Goal: Check status

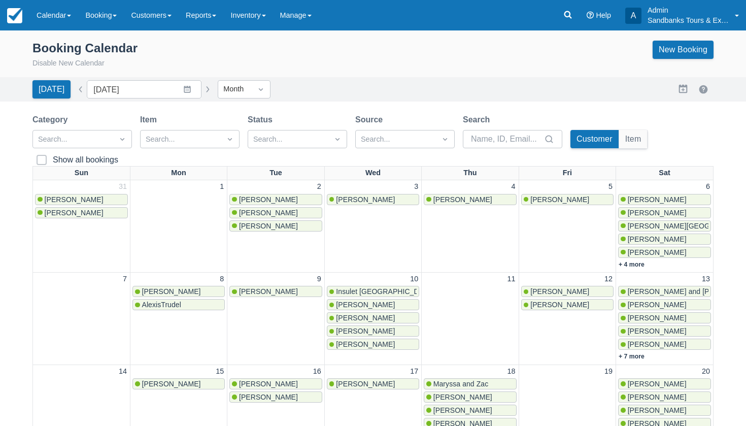
scroll to position [196, 0]
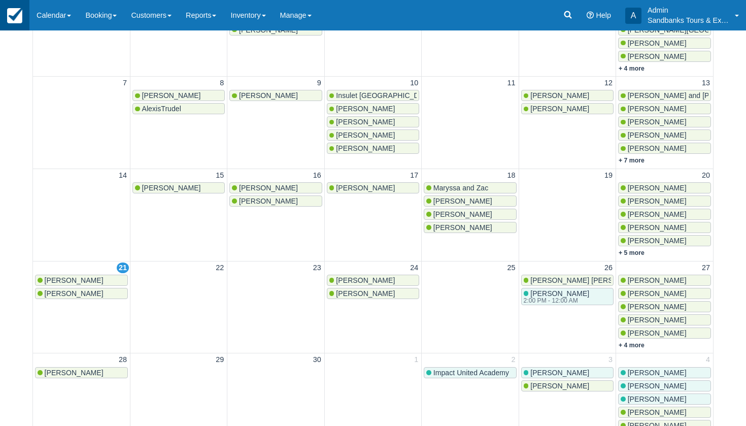
click at [15, 11] on img at bounding box center [14, 15] width 15 height 15
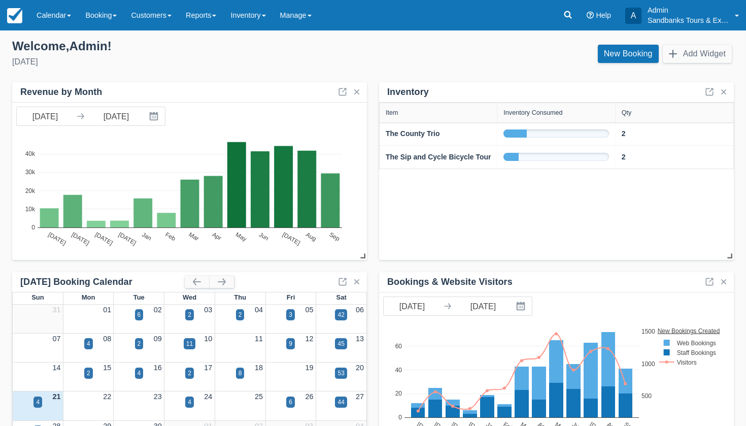
click at [371, 229] on div "Inventory Item Inventory Consumed Qty The County Trio 2 The Sip and Cycle Bicyc…" at bounding box center [372, 360] width 721 height 557
click at [50, 16] on link "Calendar" at bounding box center [53, 15] width 49 height 30
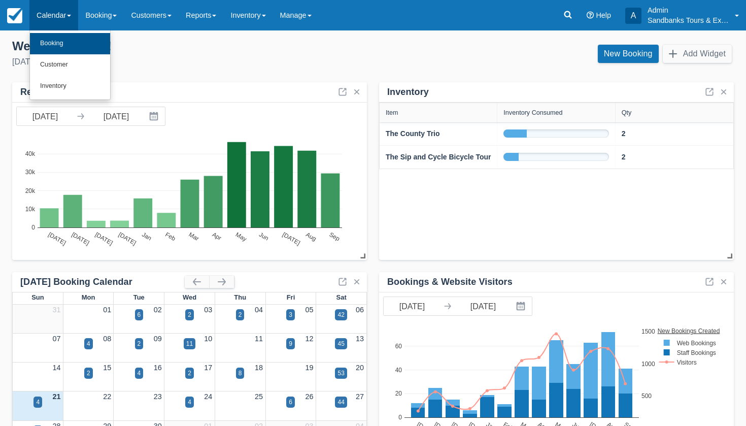
click at [50, 35] on link "Booking" at bounding box center [70, 43] width 80 height 21
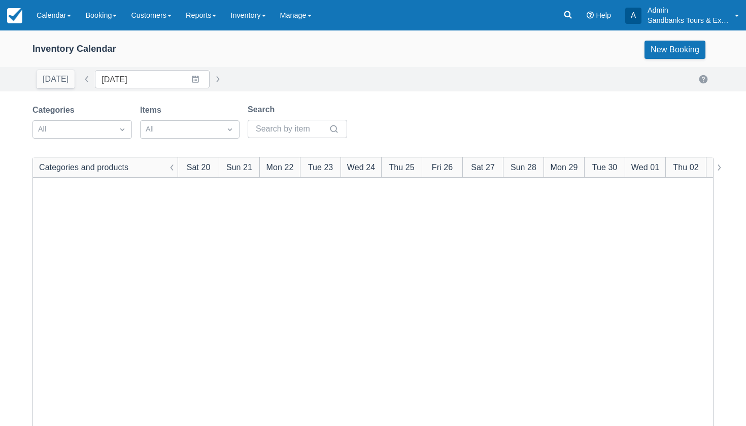
scroll to position [751, 0]
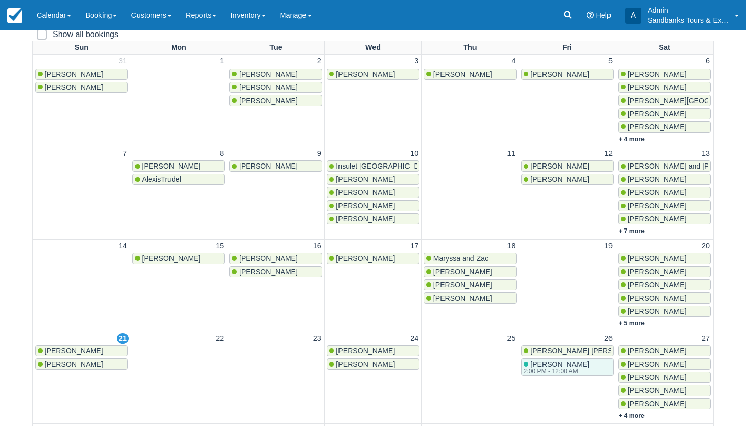
scroll to position [162, 0]
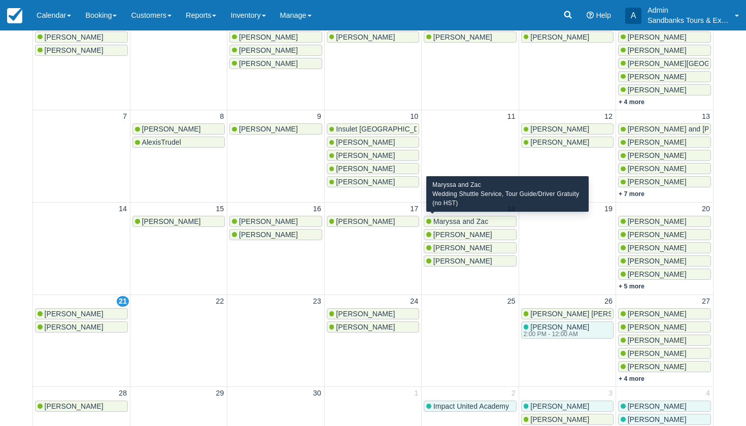
click at [458, 219] on span "Maryssa and Zac" at bounding box center [460, 221] width 55 height 8
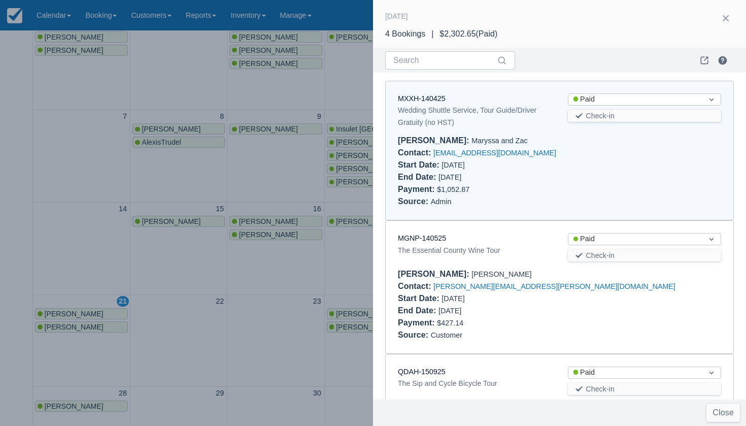
scroll to position [8, 0]
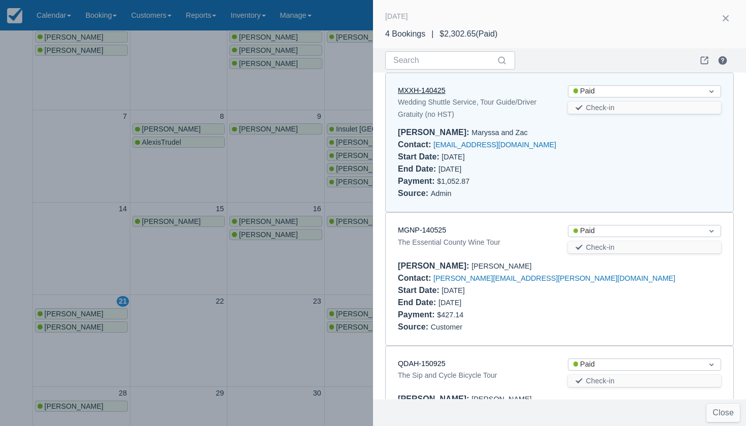
click at [433, 92] on link "MXXH-140425" at bounding box center [422, 90] width 48 height 8
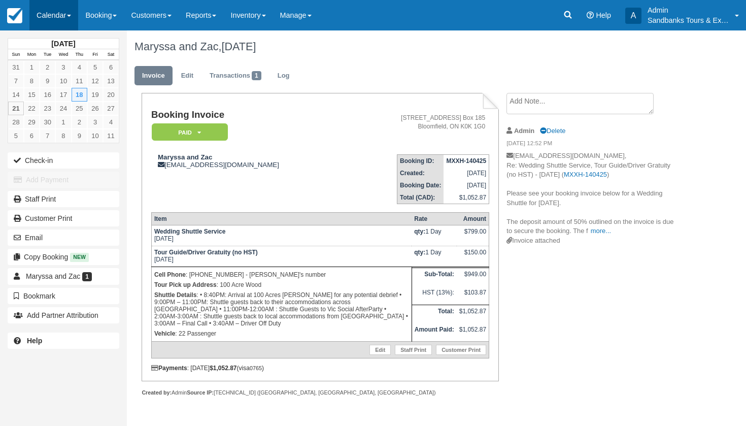
click at [51, 5] on link "Calendar" at bounding box center [53, 15] width 49 height 30
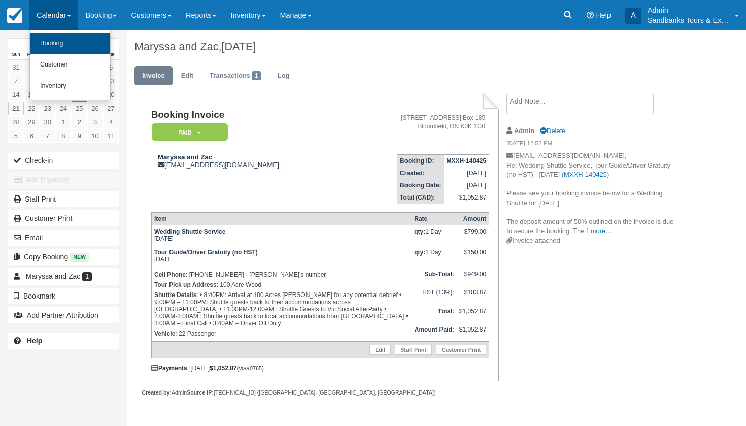
click at [51, 42] on link "Booking" at bounding box center [70, 43] width 80 height 21
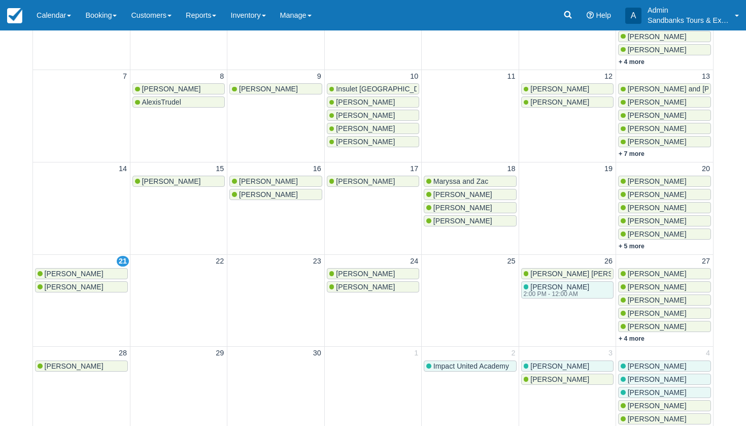
scroll to position [219, 0]
